Goal: Task Accomplishment & Management: Manage account settings

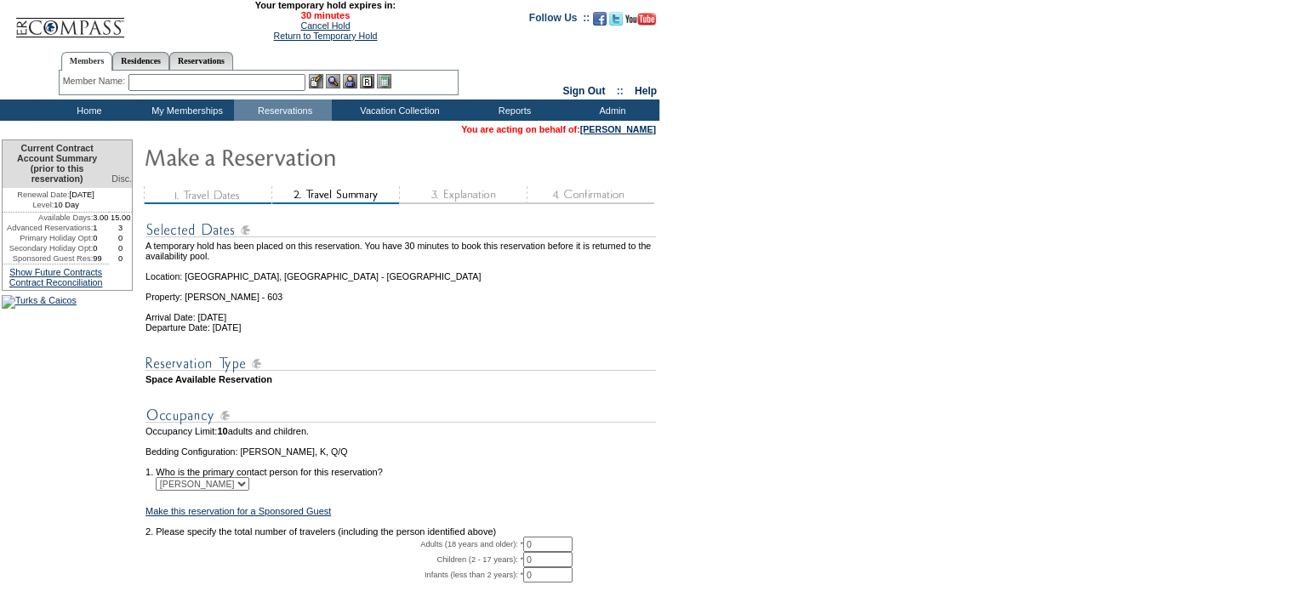
scroll to position [177, 0]
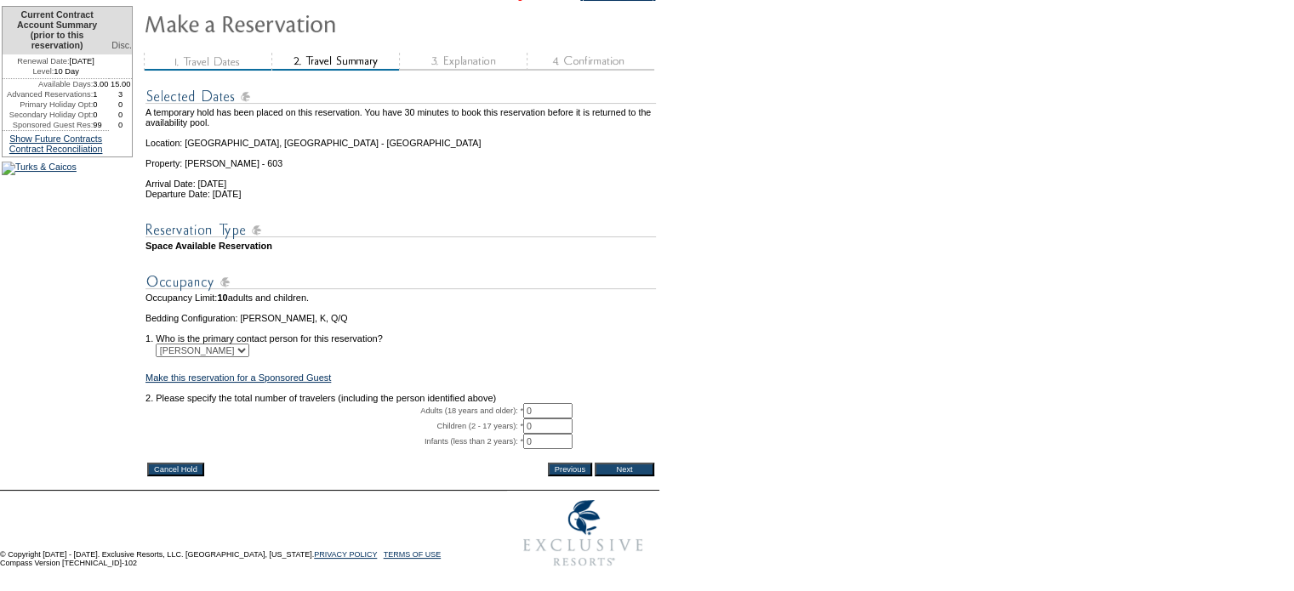
click at [541, 403] on input "0" at bounding box center [547, 410] width 49 height 15
type input "2"
click at [624, 463] on input "Next" at bounding box center [625, 470] width 60 height 14
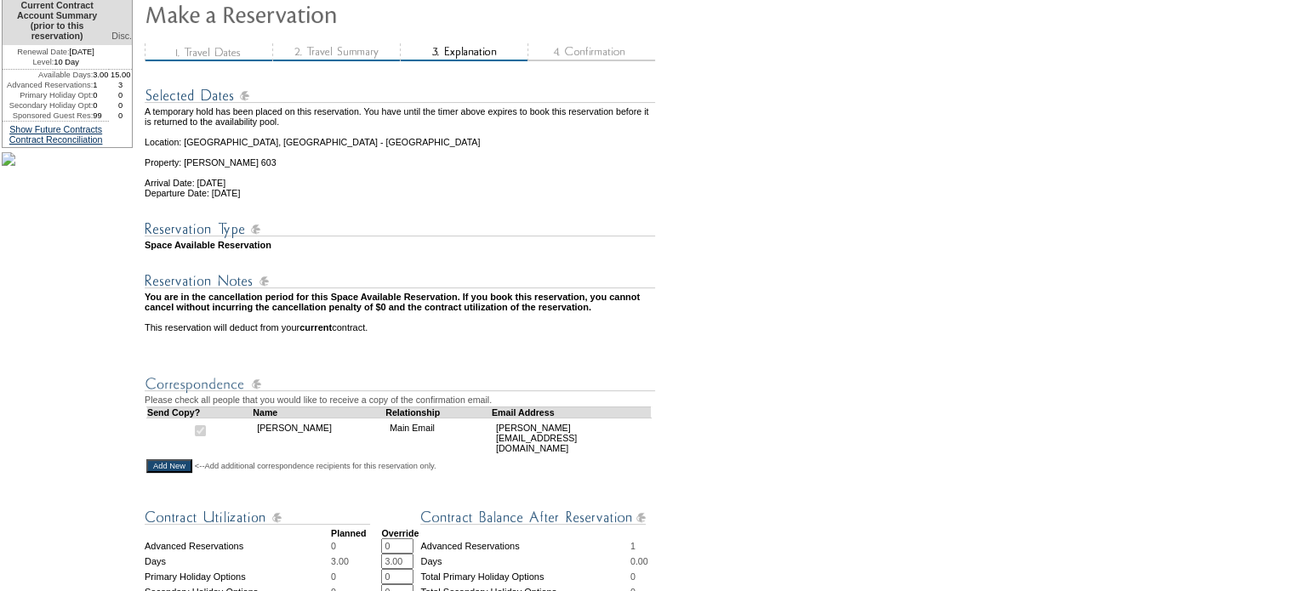
scroll to position [136, 0]
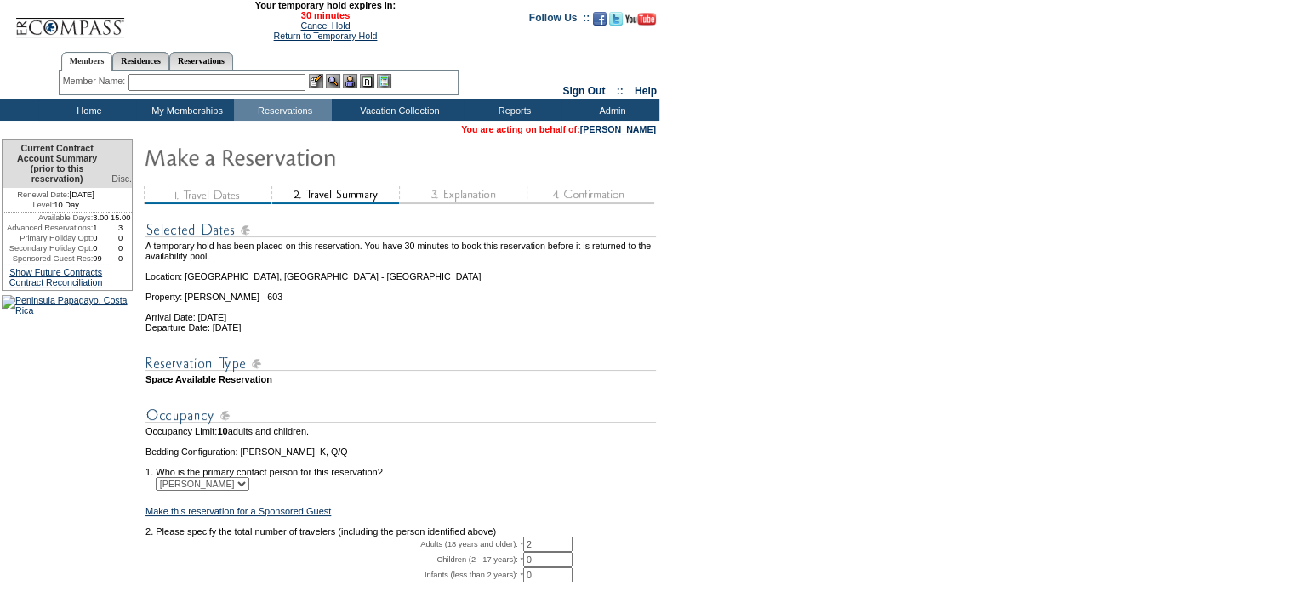
drag, startPoint x: 309, startPoint y: 23, endPoint x: 815, endPoint y: 60, distance: 507.6
click at [309, 23] on link "Cancel Hold" at bounding box center [324, 25] width 49 height 10
